Goal: Information Seeking & Learning: Learn about a topic

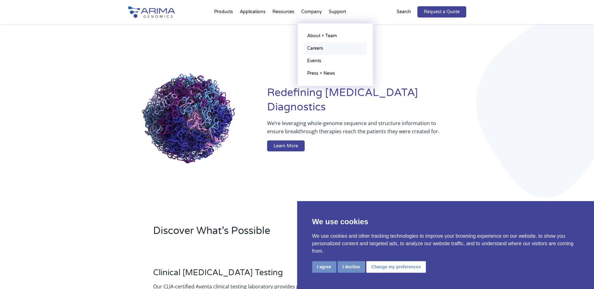
click at [317, 46] on link "Careers" at bounding box center [335, 48] width 63 height 13
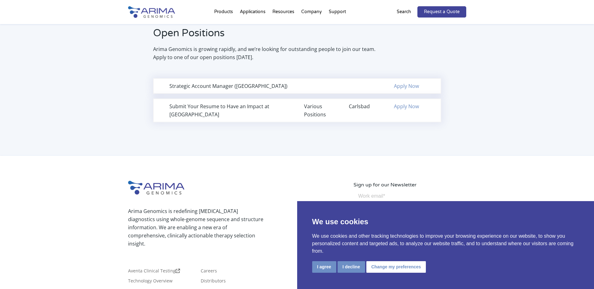
scroll to position [426, 0]
click at [170, 85] on div "Strategic Account Manager ([GEOGRAPHIC_DATA])" at bounding box center [229, 85] width 121 height 8
click at [219, 87] on div "Strategic Account Manager ([GEOGRAPHIC_DATA])" at bounding box center [229, 85] width 121 height 8
click at [271, 85] on div "Strategic Account Manager ([GEOGRAPHIC_DATA])" at bounding box center [229, 85] width 121 height 8
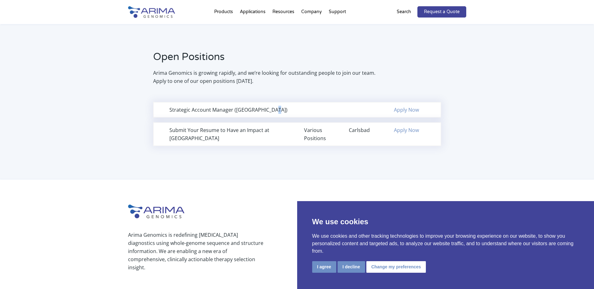
scroll to position [401, 0]
click at [180, 81] on p "Arima Genomics is growing rapidly, and we’re looking for outstanding people to …" at bounding box center [265, 77] width 224 height 16
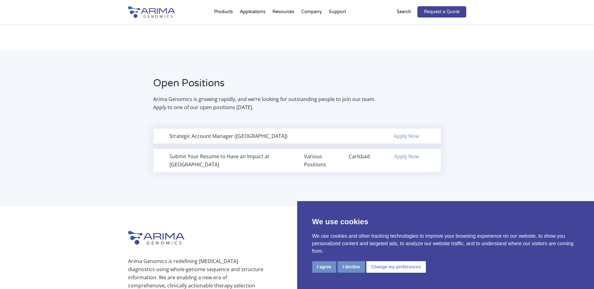
scroll to position [376, 0]
click at [326, 267] on button "I agree" at bounding box center [324, 268] width 24 height 12
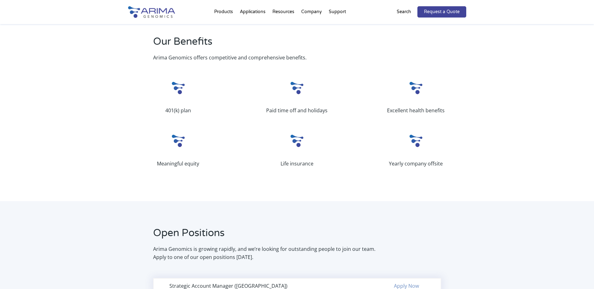
scroll to position [226, 0]
